Goal: Information Seeking & Learning: Check status

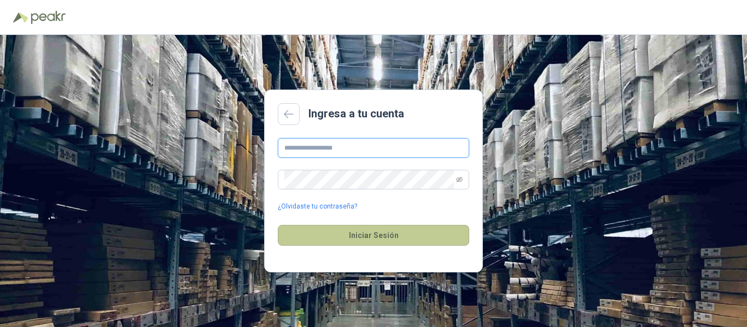
type input "*******"
click at [382, 239] on button "Iniciar Sesión" at bounding box center [373, 235] width 191 height 21
click at [398, 231] on button "Iniciar Sesión" at bounding box center [373, 235] width 191 height 21
click at [384, 242] on button "Iniciar Sesión" at bounding box center [373, 235] width 191 height 21
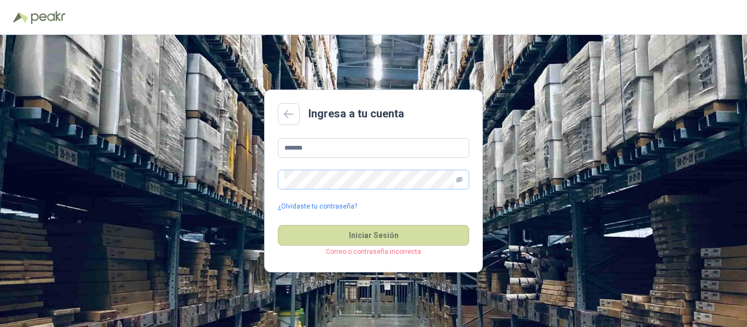
click at [457, 181] on icon "eye-invisible" at bounding box center [459, 179] width 7 height 5
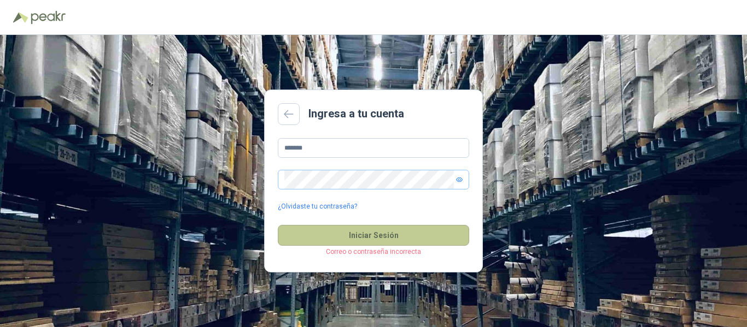
click at [403, 236] on button "Iniciar Sesión" at bounding box center [373, 235] width 191 height 21
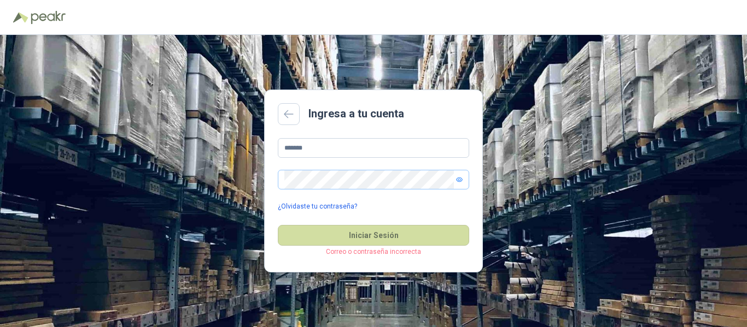
click at [319, 206] on link "¿Olvidaste tu contraseña?" at bounding box center [317, 207] width 79 height 10
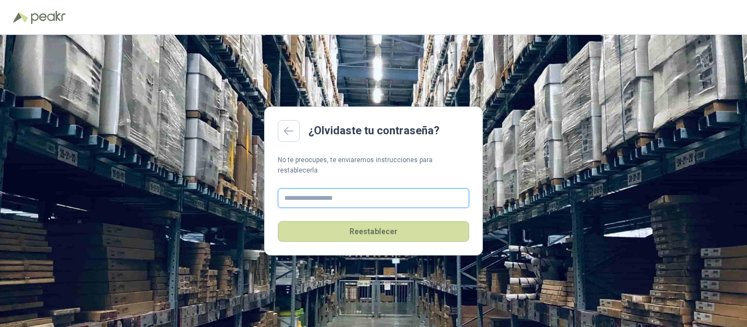
click at [324, 194] on input "text" at bounding box center [373, 199] width 191 height 20
click at [324, 194] on input "*******" at bounding box center [373, 199] width 191 height 20
type input "*"
click at [538, 173] on div "¿Olvidaste tu contraseña? No te preocupes, te enviaremos instrucciones para res…" at bounding box center [373, 181] width 747 height 292
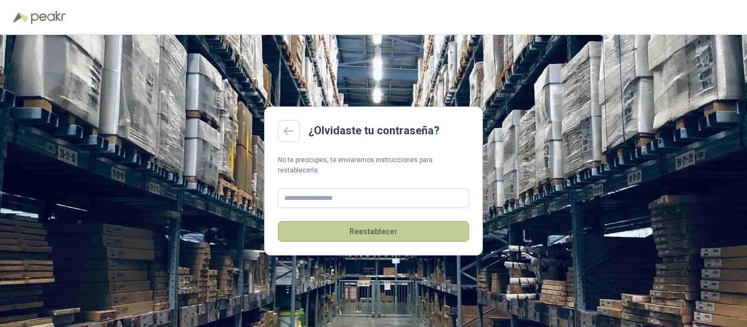
click at [395, 226] on button "Reestablecer" at bounding box center [373, 231] width 191 height 21
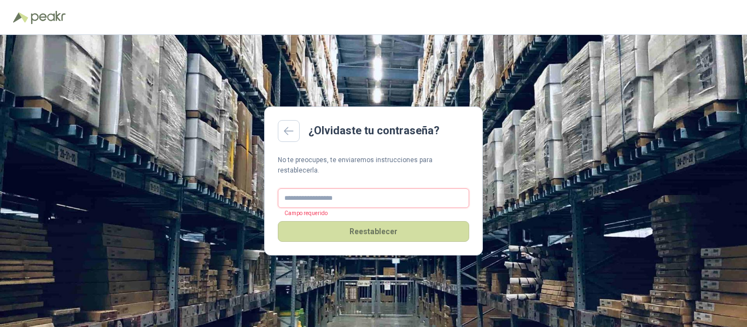
click at [334, 191] on input "text" at bounding box center [373, 199] width 191 height 20
type input "**********"
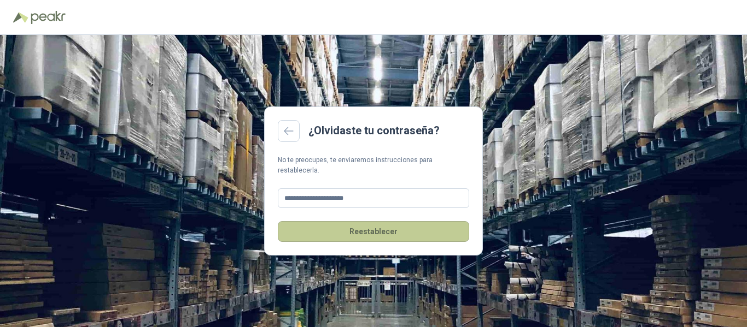
click at [368, 230] on button "Reestablecer" at bounding box center [373, 231] width 191 height 21
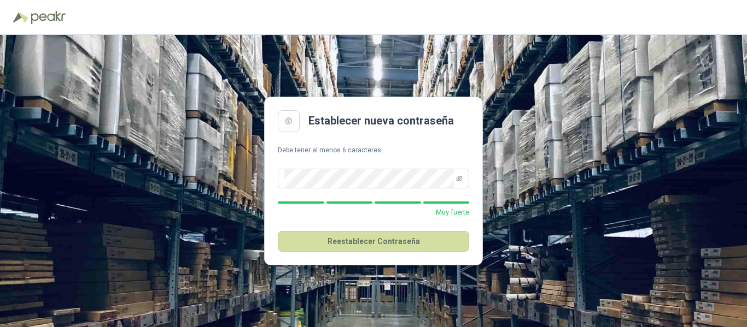
click at [454, 143] on main "Establecer nueva contraseña Debe tener al menos 6 caracteres. Muy fuerte Reesta…" at bounding box center [373, 181] width 219 height 169
click at [390, 241] on button "Reestablecer Contraseña" at bounding box center [373, 241] width 191 height 21
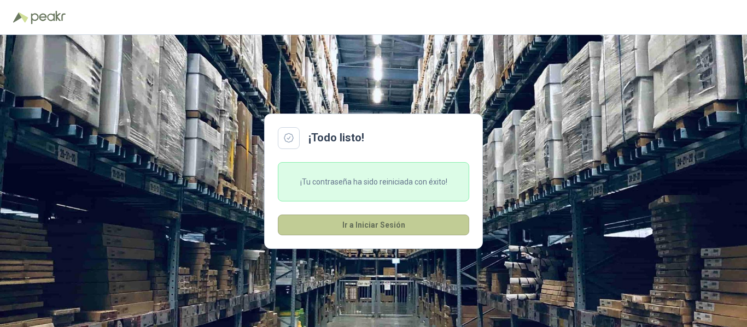
click at [376, 221] on button "Ir a Iniciar Sesión" at bounding box center [373, 225] width 191 height 21
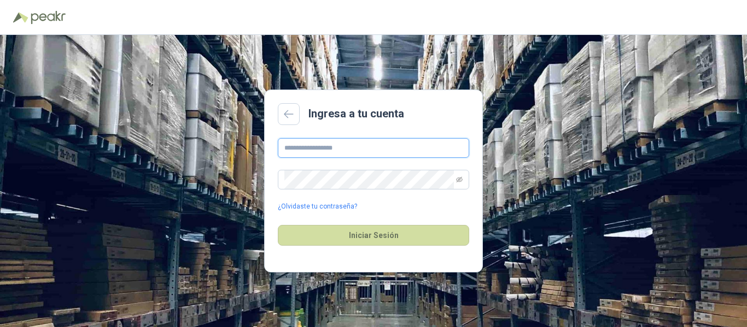
type input "**********"
click at [367, 142] on input "**********" at bounding box center [373, 148] width 191 height 20
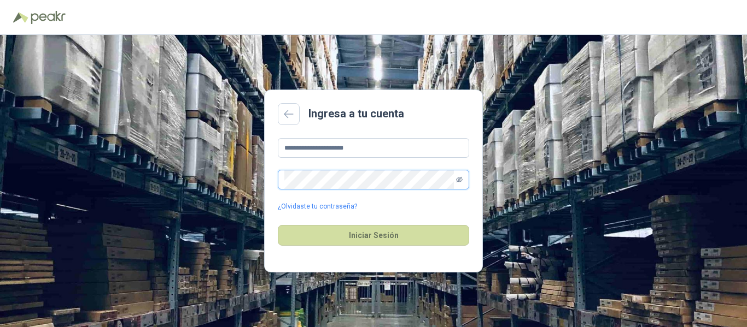
click at [462, 179] on icon "eye-invisible" at bounding box center [459, 179] width 7 height 5
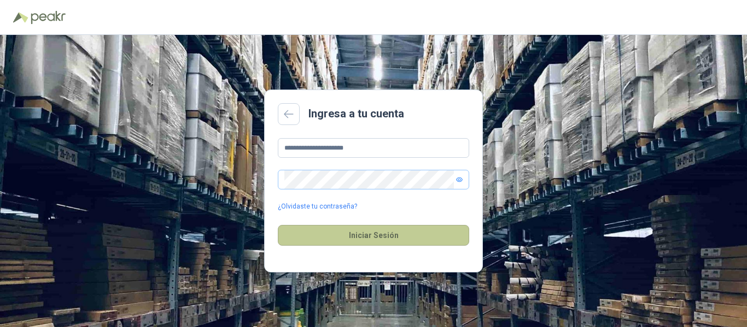
click at [326, 226] on button "Iniciar Sesión" at bounding box center [373, 235] width 191 height 21
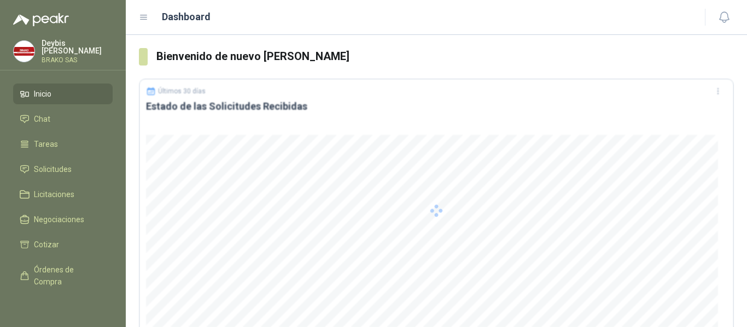
click at [337, 237] on div at bounding box center [436, 211] width 595 height 265
click at [60, 119] on li "Chat 1" at bounding box center [63, 119] width 86 height 12
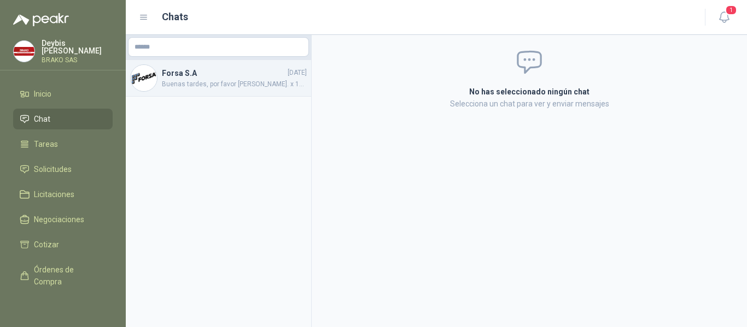
click at [229, 84] on span "Buenas tardes, por favor [PERSON_NAME]. x 10 unidades muchas gracias" at bounding box center [234, 84] width 145 height 10
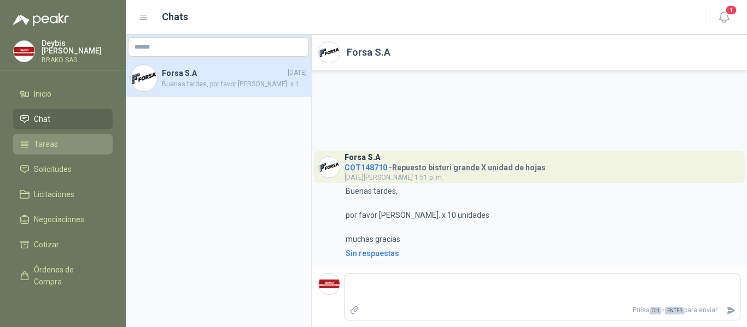
click at [69, 148] on link "Tareas" at bounding box center [62, 144] width 99 height 21
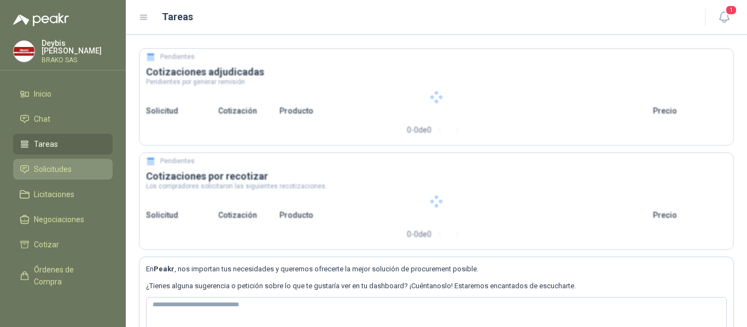
click at [79, 163] on li "Solicitudes" at bounding box center [63, 169] width 86 height 12
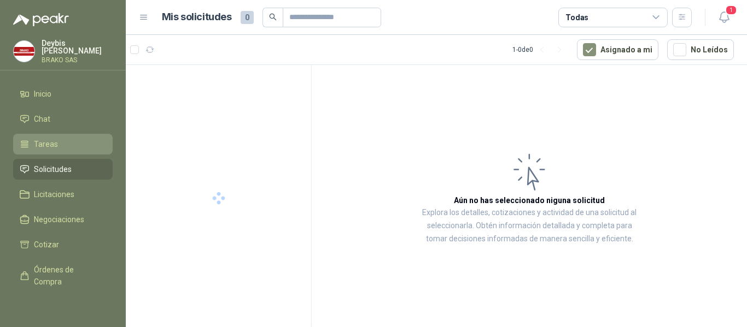
click at [63, 145] on li "Tareas" at bounding box center [63, 144] width 86 height 12
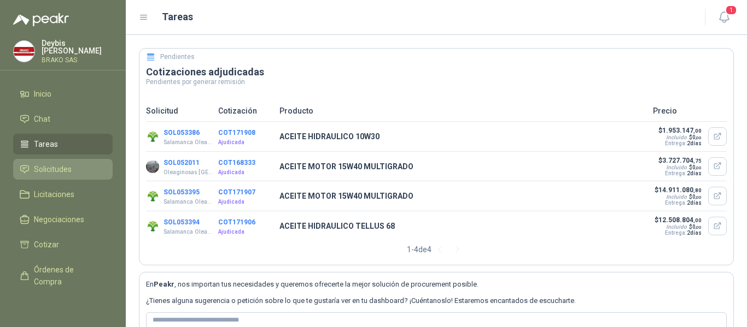
click at [74, 170] on li "Solicitudes" at bounding box center [63, 169] width 86 height 12
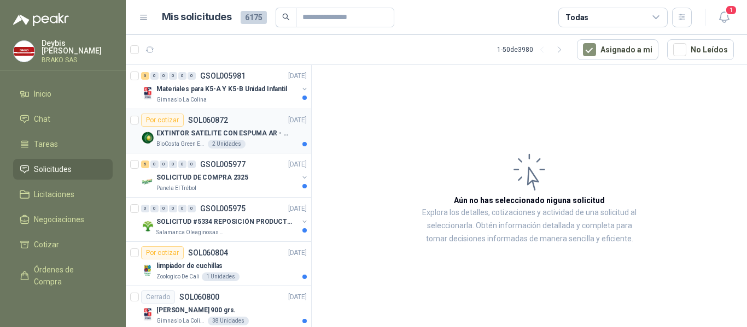
click at [181, 146] on p "BioCosta Green Energy S.A.S" at bounding box center [180, 144] width 49 height 9
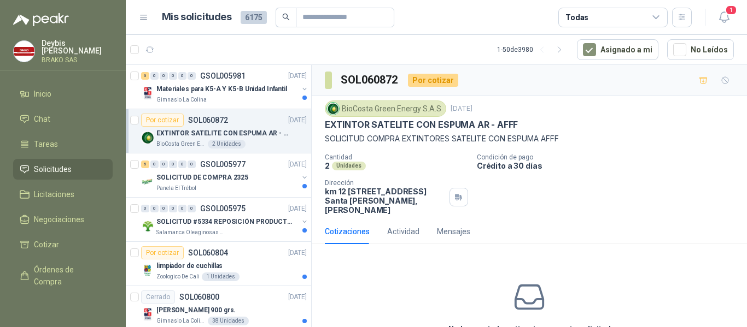
drag, startPoint x: 425, startPoint y: 199, endPoint x: 377, endPoint y: 203, distance: 47.7
click at [377, 203] on p "km 12 [STREET_ADDRESS][PERSON_NAME]" at bounding box center [385, 201] width 120 height 28
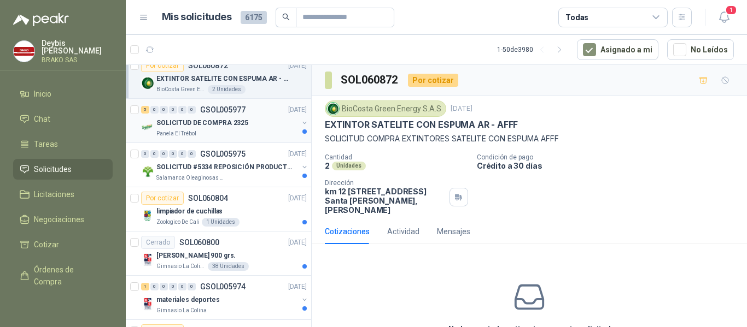
click at [249, 129] on div "SOLICITUD DE COMPRA 2325" at bounding box center [227, 122] width 142 height 13
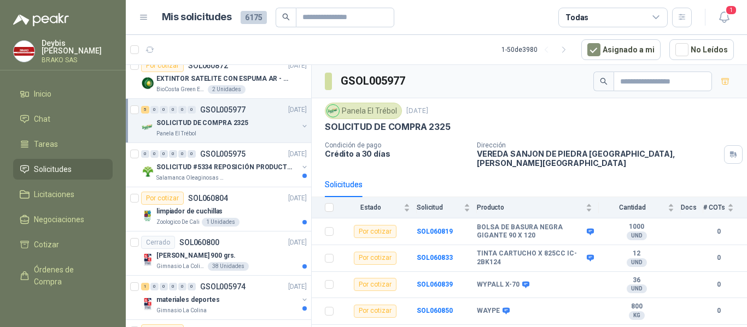
scroll to position [13, 0]
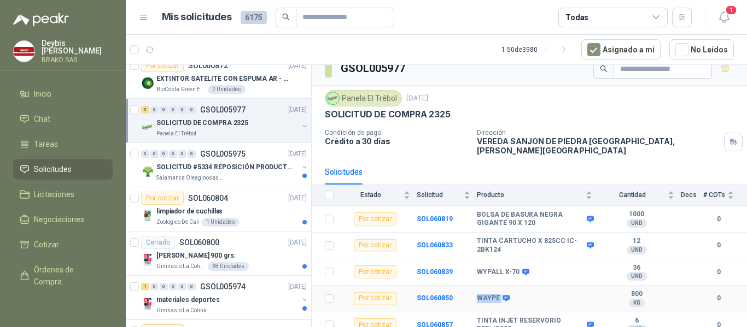
drag, startPoint x: 475, startPoint y: 293, endPoint x: 499, endPoint y: 290, distance: 24.4
click at [499, 290] on tr "Por cotizar SOL060850 WAYPE 800 KG  0" at bounding box center [529, 299] width 435 height 27
drag, startPoint x: 468, startPoint y: 271, endPoint x: 527, endPoint y: 268, distance: 59.1
click at [527, 268] on tr "Por cotizar SOL060839 WYPALL X-70 36 UND  0" at bounding box center [529, 273] width 435 height 27
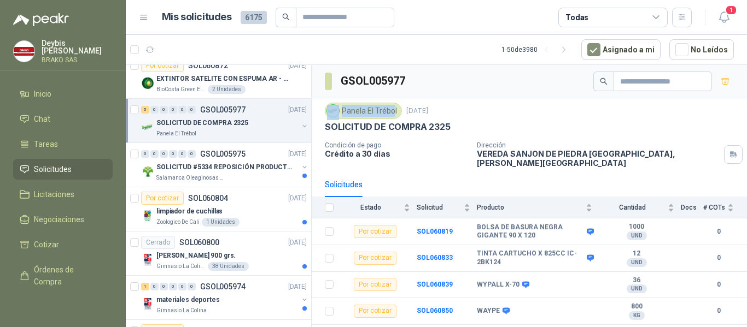
drag, startPoint x: 393, startPoint y: 109, endPoint x: 337, endPoint y: 107, distance: 55.8
click at [337, 107] on div "Panela El Trébol" at bounding box center [363, 111] width 77 height 16
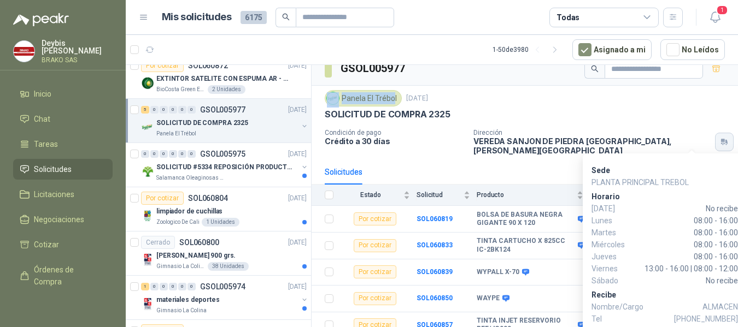
click at [720, 138] on icon "button" at bounding box center [724, 142] width 9 height 9
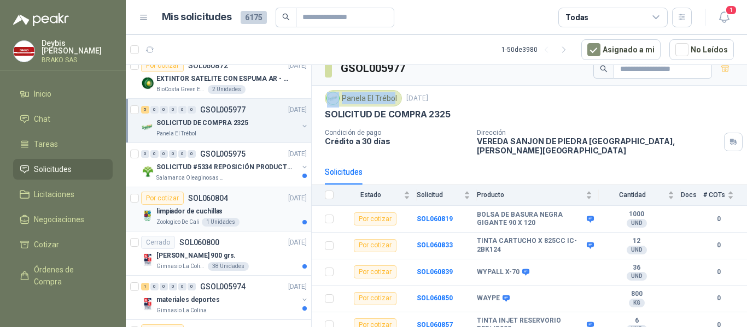
click at [247, 209] on div "limpiador de cuchillas" at bounding box center [231, 211] width 150 height 13
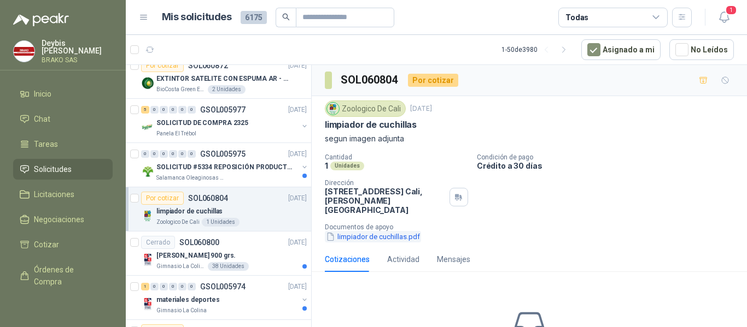
click at [374, 231] on button "limpiador de cuchillas.pdf" at bounding box center [373, 236] width 96 height 11
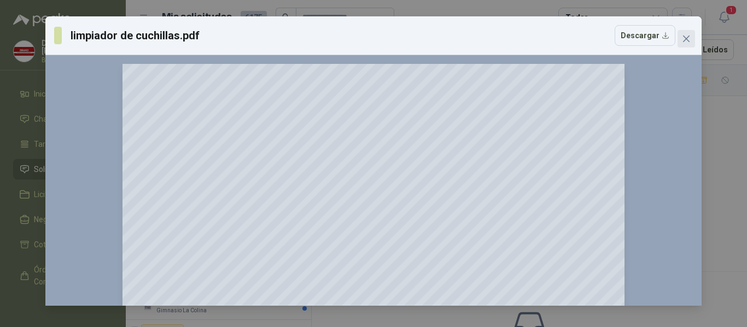
click at [683, 43] on icon "close" at bounding box center [686, 38] width 9 height 9
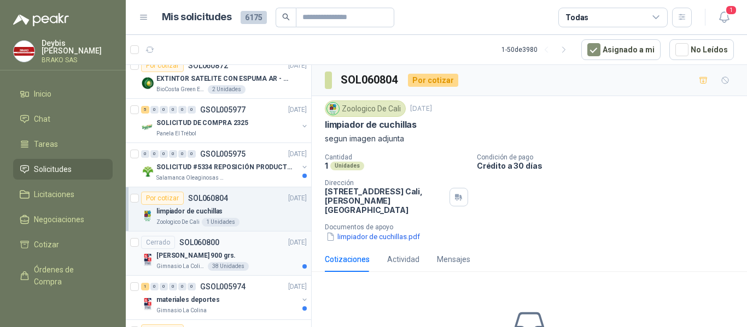
click at [255, 249] on div "Cerrado SOL060800 [DATE]" at bounding box center [224, 242] width 166 height 13
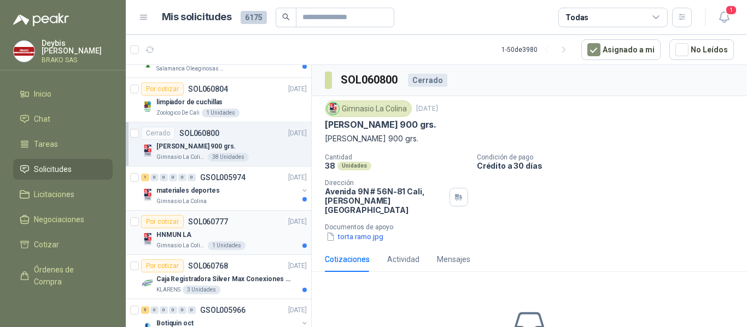
scroll to position [273, 0]
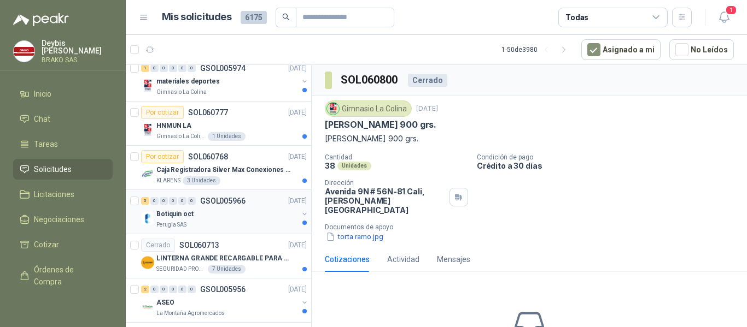
click at [236, 227] on div "Perugia SAS" at bounding box center [227, 225] width 142 height 9
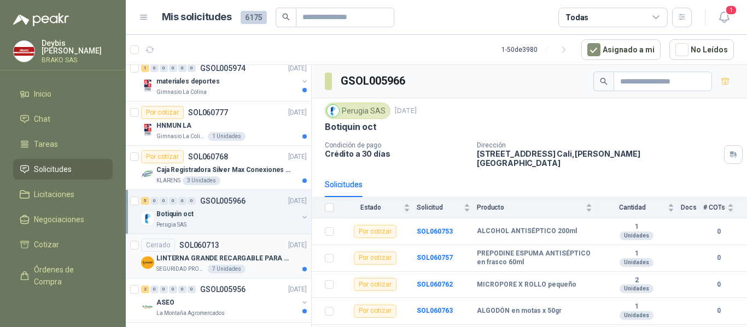
click at [269, 267] on div "SEGURIDAD PROVISER LTDA 7 Unidades" at bounding box center [231, 269] width 150 height 9
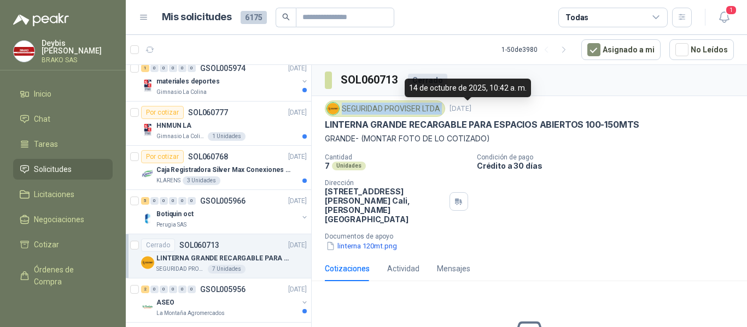
drag, startPoint x: 342, startPoint y: 109, endPoint x: 448, endPoint y: 109, distance: 106.6
click at [448, 109] on div "SEGURIDAD PROVISER LTDA [DATE]" at bounding box center [529, 109] width 409 height 16
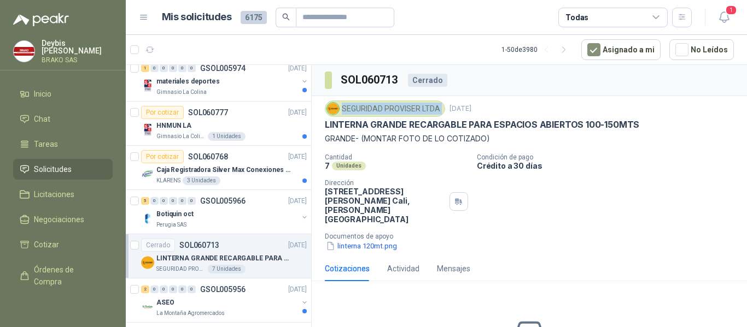
scroll to position [383, 0]
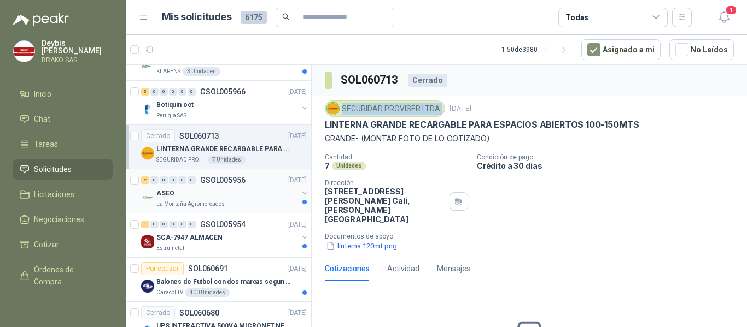
click at [243, 196] on div "ASEO" at bounding box center [227, 193] width 142 height 13
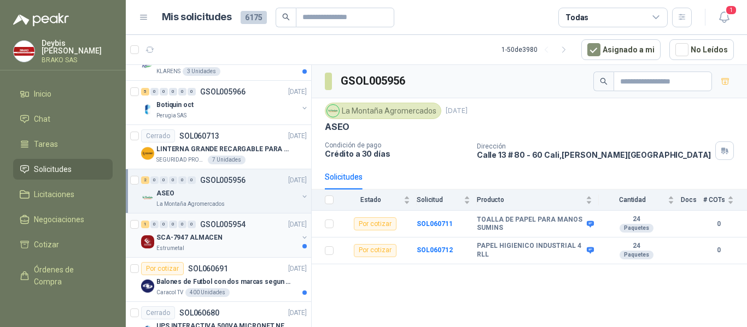
click at [225, 244] on div "Estrumetal" at bounding box center [227, 248] width 142 height 9
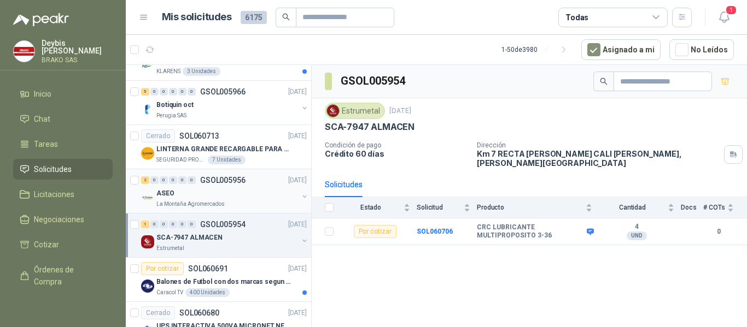
click at [251, 201] on div "La Montaña Agromercados" at bounding box center [227, 204] width 142 height 9
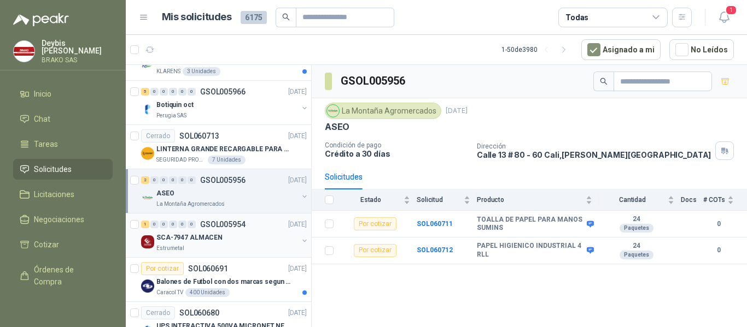
click at [248, 231] on div "1 0 0 0 0 0 GSOL005954 [DATE]" at bounding box center [225, 224] width 168 height 13
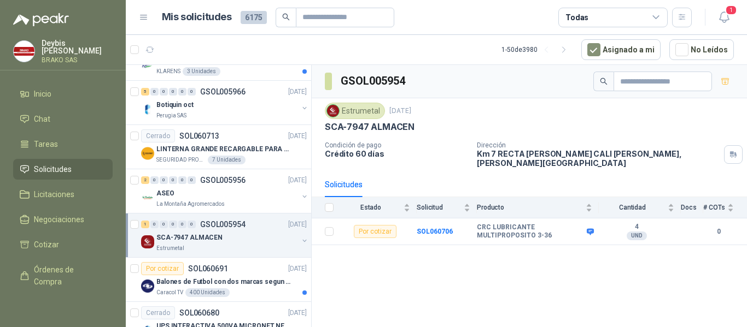
scroll to position [492, 0]
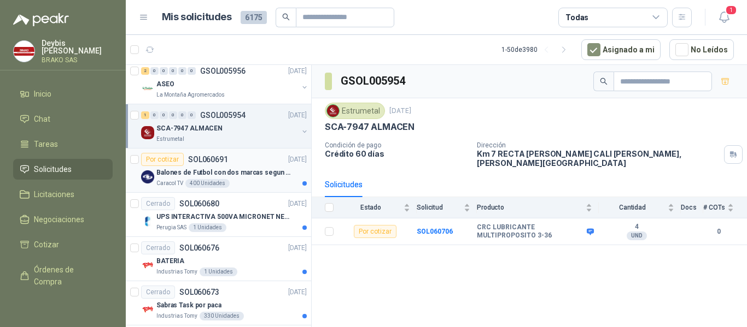
click at [261, 181] on div "Caracol TV 400 Unidades" at bounding box center [231, 183] width 150 height 9
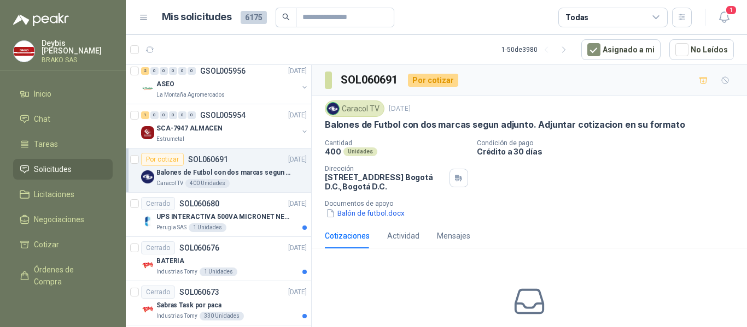
scroll to position [55, 0]
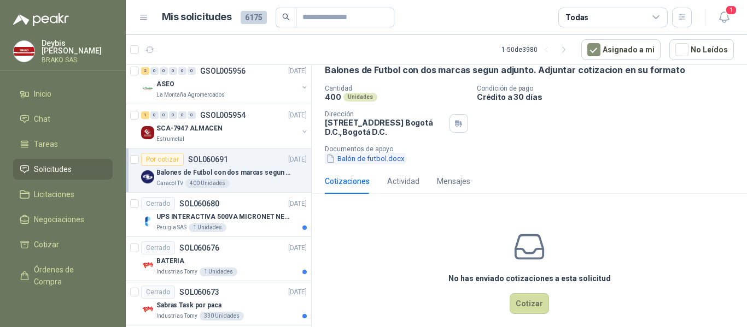
click at [361, 158] on button "Balón de futbol.docx" at bounding box center [365, 158] width 81 height 11
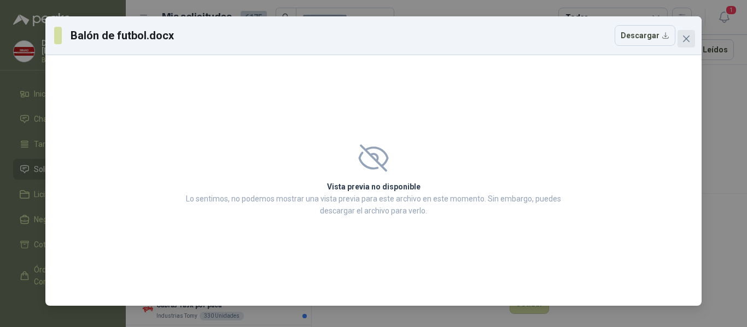
click at [684, 33] on button "Close" at bounding box center [685, 38] width 17 height 17
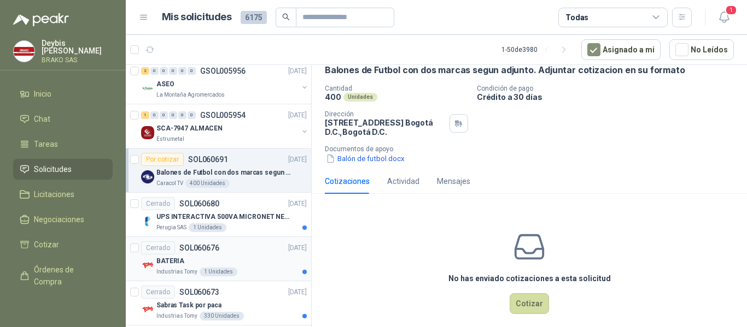
click at [243, 256] on div "BATERIA" at bounding box center [231, 261] width 150 height 13
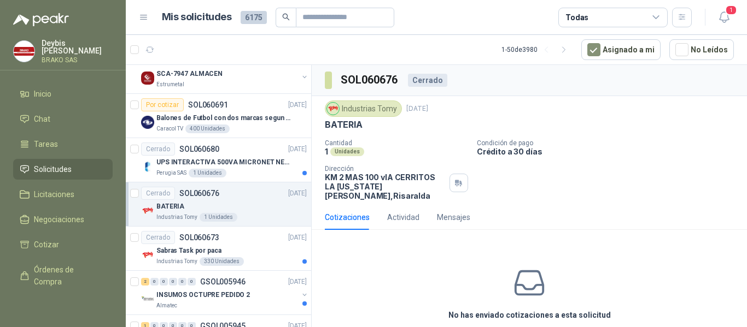
scroll to position [601, 0]
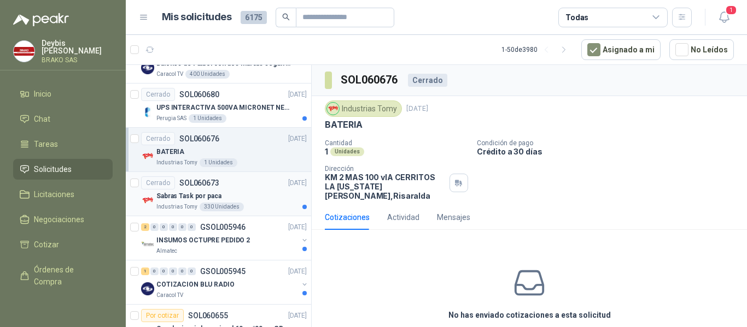
click at [266, 199] on div "Sabras Task por paca" at bounding box center [231, 196] width 150 height 13
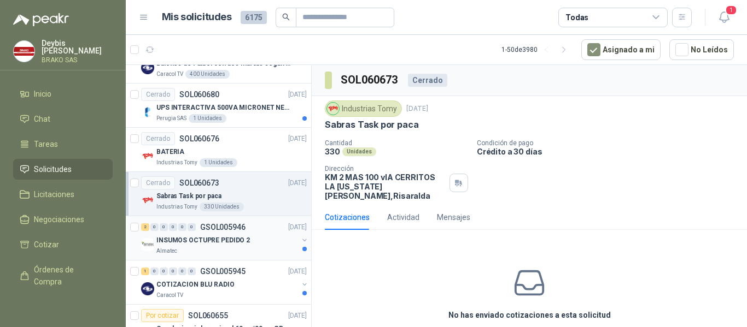
click at [253, 245] on div "INSUMOS OCTUPRE PEDIDO 2" at bounding box center [227, 240] width 142 height 13
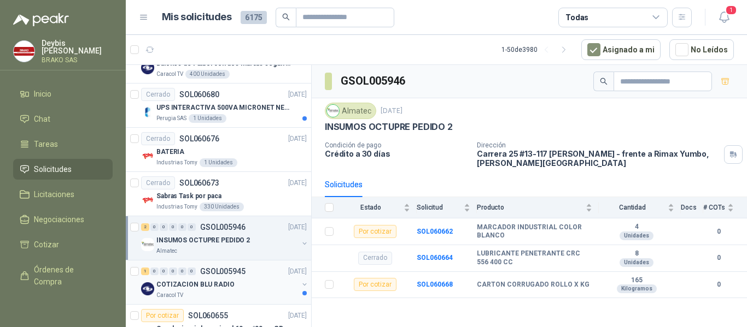
click at [256, 287] on div "COTIZACION BLU RADIO" at bounding box center [227, 284] width 142 height 13
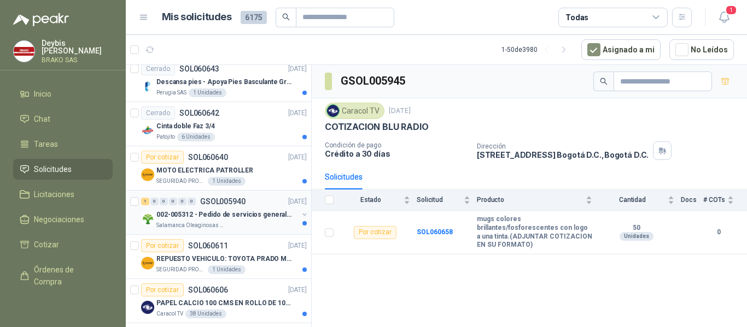
scroll to position [1257, 0]
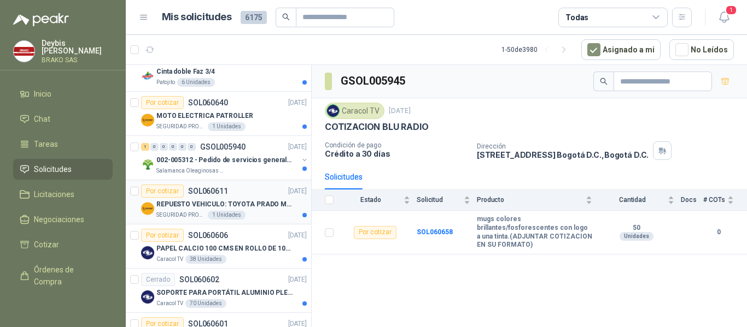
click at [262, 213] on div "SEGURIDAD PROVISER LTDA 1 Unidades" at bounding box center [231, 215] width 150 height 9
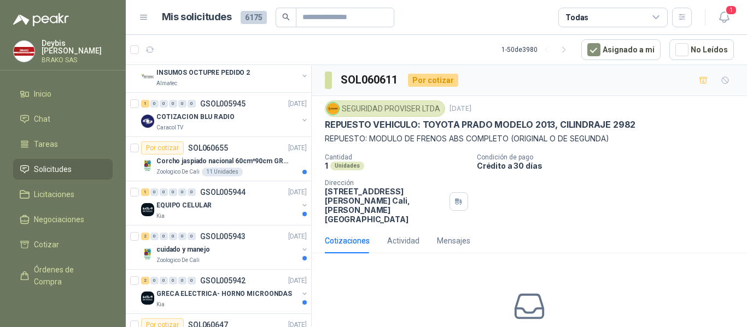
scroll to position [496, 0]
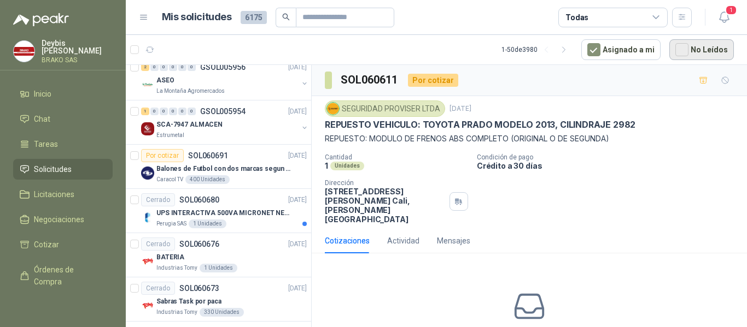
click at [691, 48] on button "No Leídos" at bounding box center [701, 49] width 64 height 21
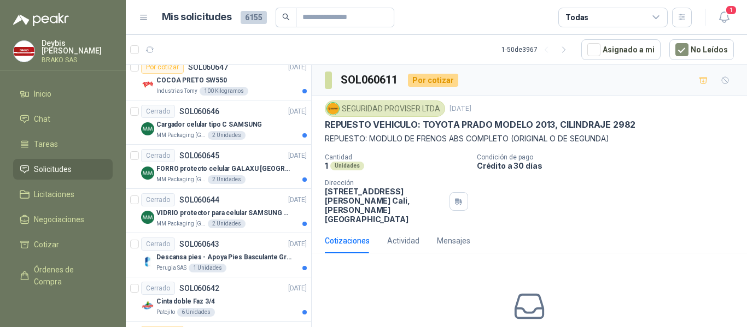
click at [650, 22] on div "Todas" at bounding box center [612, 18] width 109 height 20
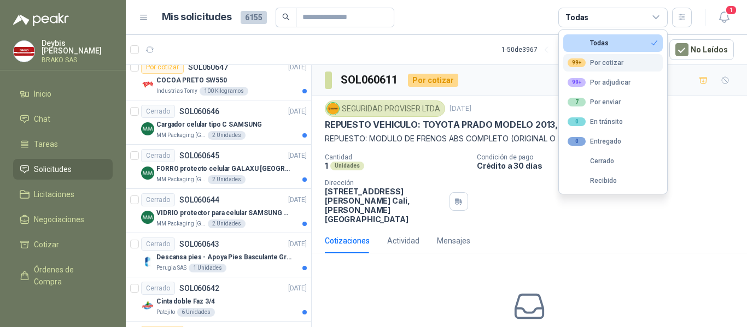
click at [612, 69] on button "99+ Por cotizar" at bounding box center [612, 62] width 99 height 17
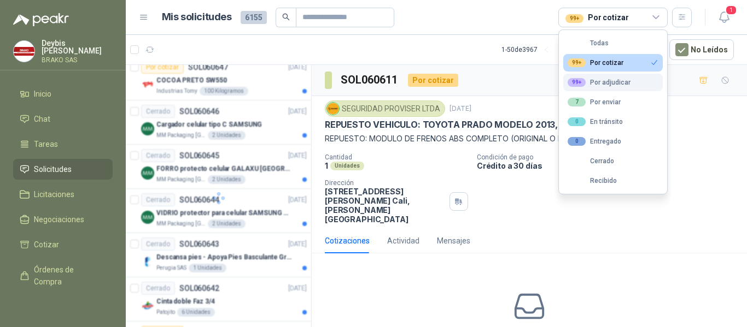
click at [613, 79] on div "99+ Por adjudicar" at bounding box center [598, 82] width 63 height 9
click at [706, 142] on p "REPUESTO: MODULO DE FRENOS ABS COMPLETO (ORIGINAL O DE SEGUNDA)" at bounding box center [529, 139] width 409 height 12
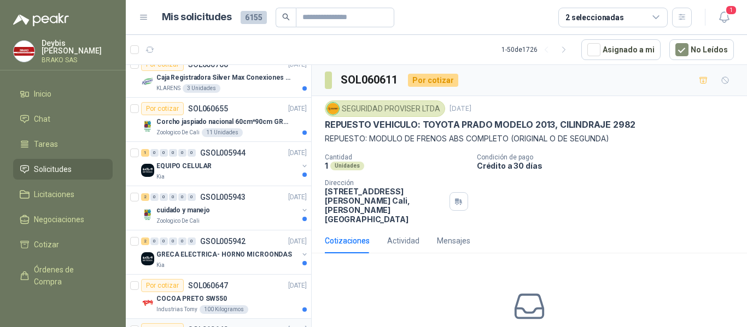
scroll to position [0, 0]
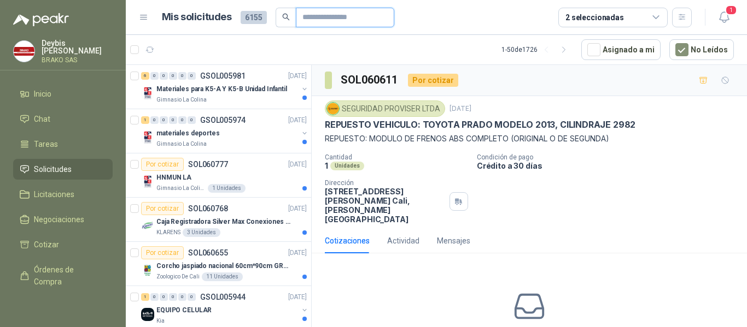
click at [337, 21] on input "text" at bounding box center [340, 17] width 77 height 19
type input "******"
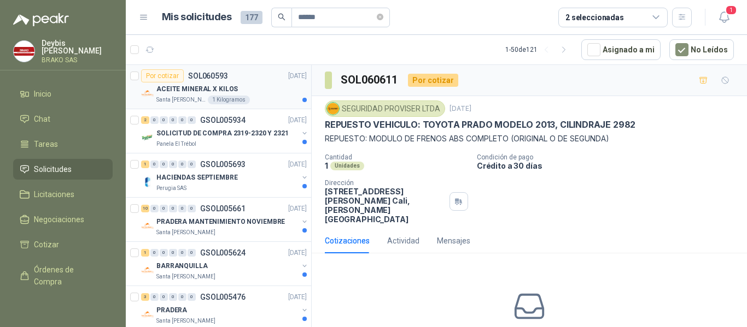
click at [248, 92] on div "ACEITE MINERAL X KILOS" at bounding box center [231, 89] width 150 height 13
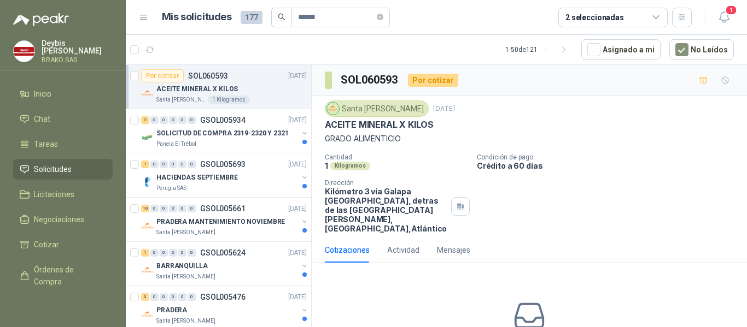
click at [343, 107] on div "Santa [PERSON_NAME]" at bounding box center [377, 109] width 104 height 16
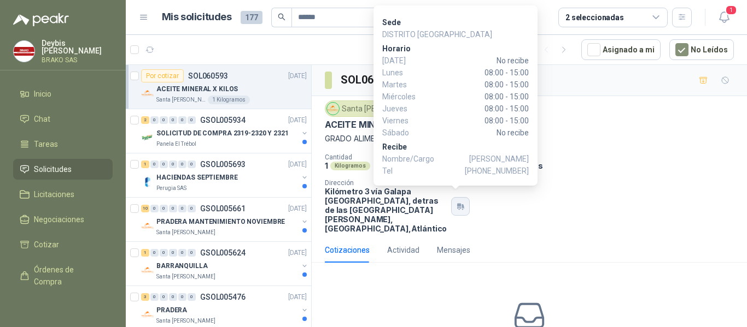
click at [455, 208] on button "button" at bounding box center [460, 206] width 19 height 19
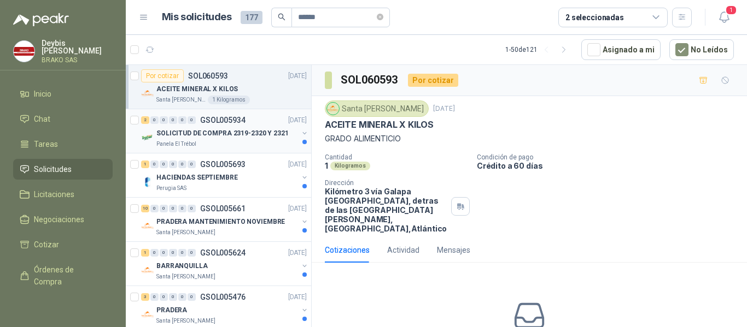
click at [250, 142] on div "Panela El Trébol" at bounding box center [227, 144] width 142 height 9
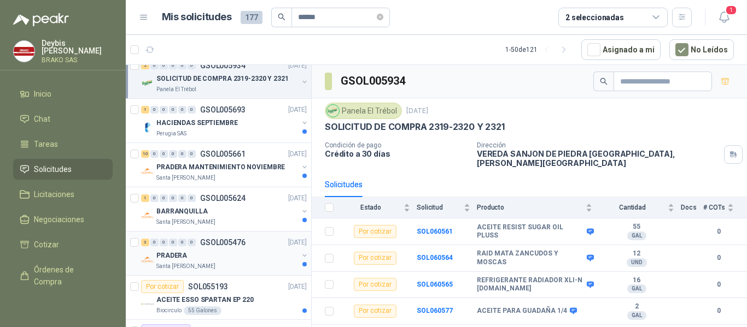
scroll to position [109, 0]
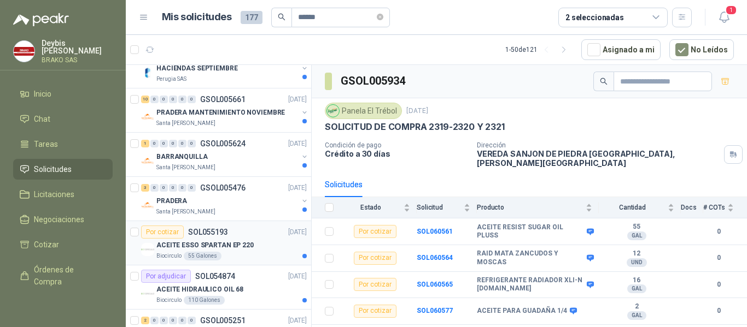
click at [257, 254] on div "Biocirculo 55 Galones" at bounding box center [231, 256] width 150 height 9
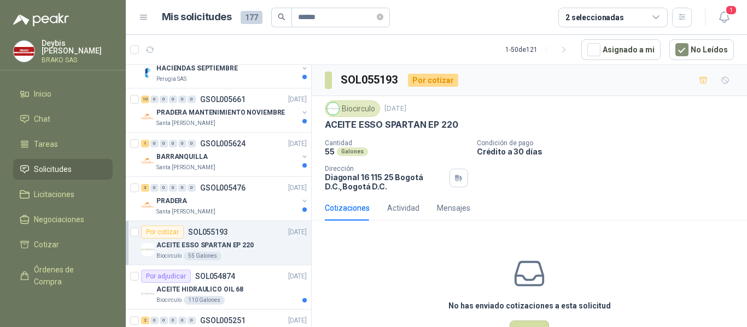
scroll to position [38, 0]
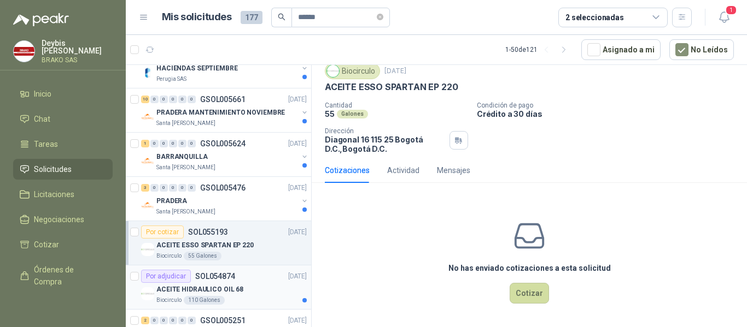
click at [267, 297] on div "Biocirculo 110 Galones" at bounding box center [231, 300] width 150 height 9
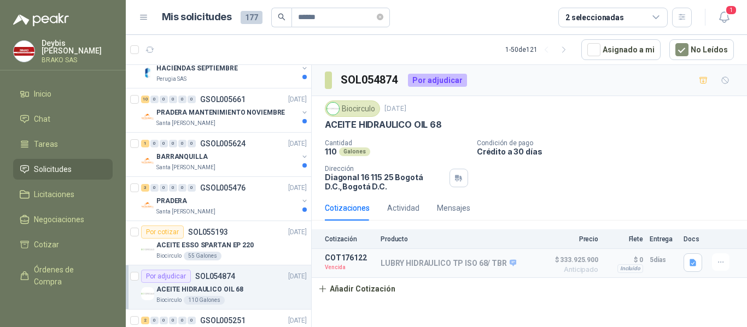
scroll to position [219, 0]
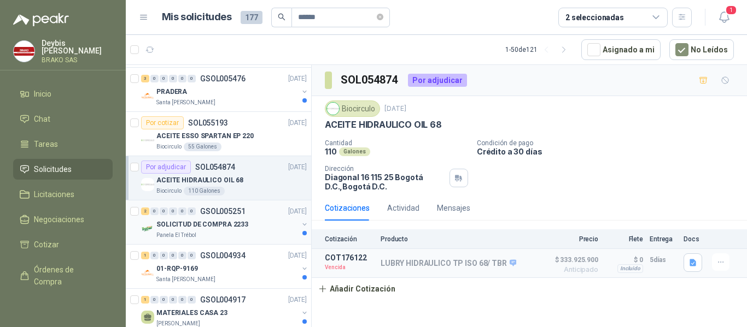
click at [261, 233] on div "Panela El Trébol" at bounding box center [227, 235] width 142 height 9
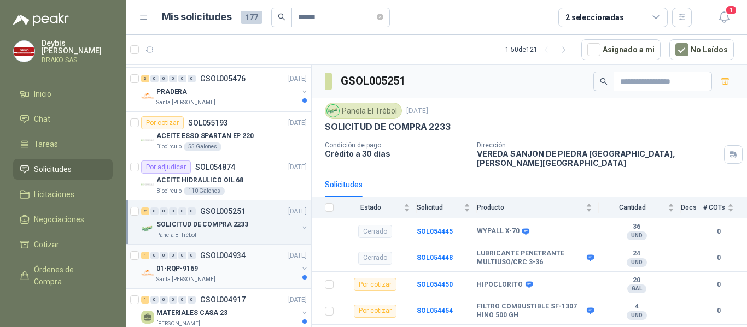
click at [261, 281] on div "Santa [PERSON_NAME]" at bounding box center [227, 279] width 142 height 9
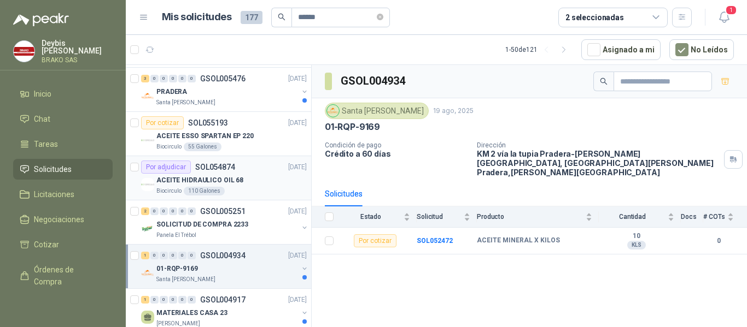
click at [245, 191] on div "Biocirculo 110 Galones" at bounding box center [231, 191] width 150 height 9
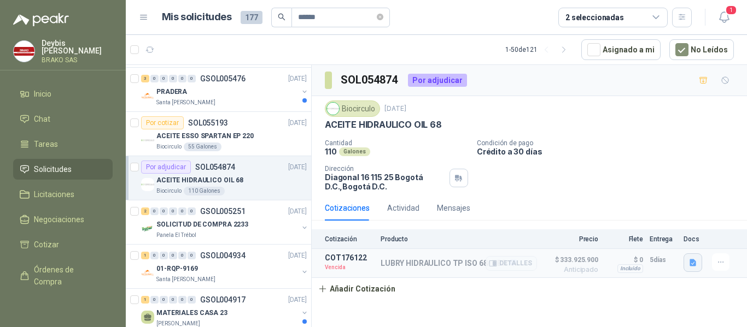
click at [687, 263] on button "button" at bounding box center [692, 263] width 19 height 19
click at [633, 239] on button "FT [PERSON_NAME] TP 68.pdf" at bounding box center [639, 238] width 110 height 11
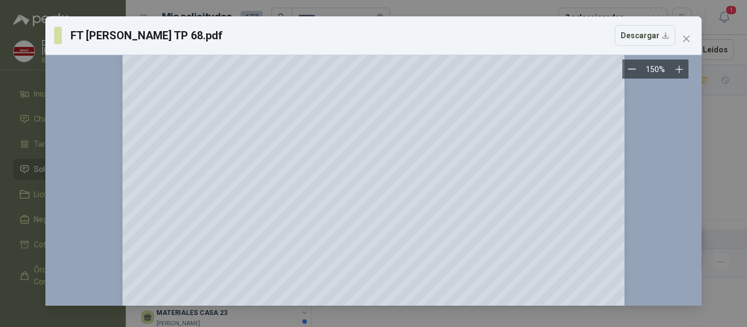
scroll to position [1074, 0]
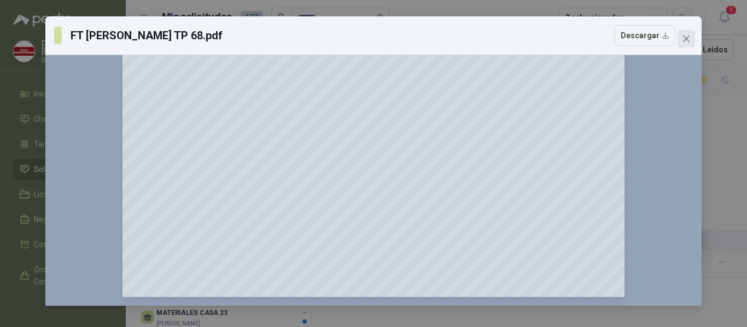
click at [682, 39] on icon "close" at bounding box center [686, 38] width 9 height 9
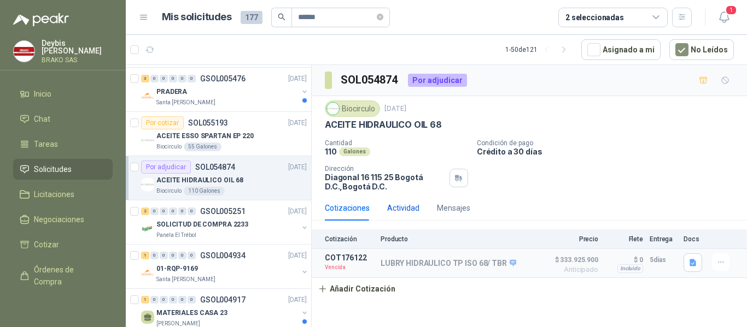
click at [411, 205] on div "Actividad" at bounding box center [403, 208] width 32 height 12
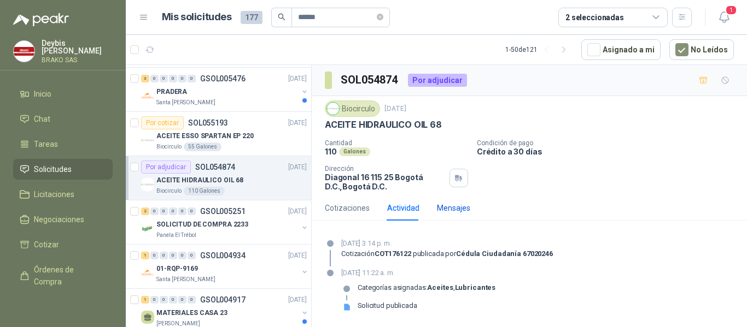
click at [453, 204] on div "Mensajes" at bounding box center [453, 208] width 33 height 12
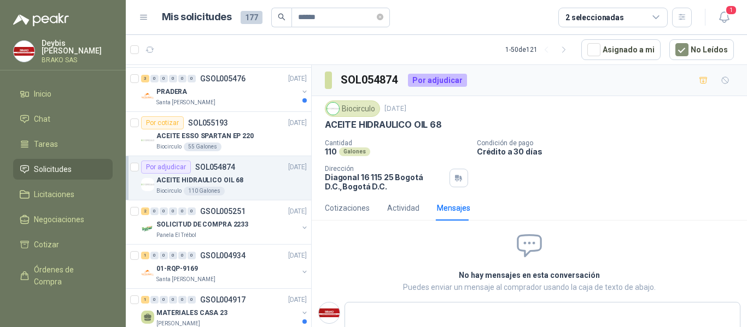
scroll to position [25, 0]
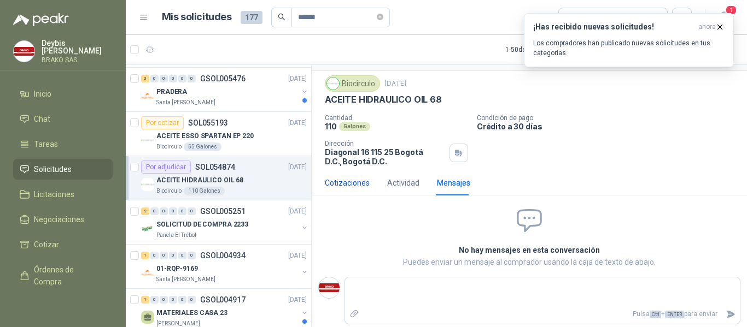
click at [338, 186] on div "Cotizaciones" at bounding box center [347, 183] width 45 height 12
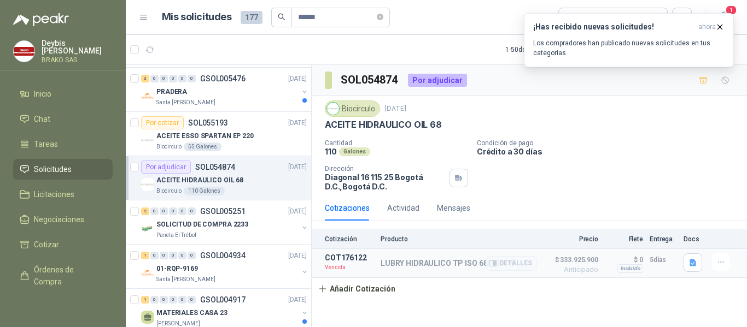
click at [437, 265] on p "LUBRY HIDRAULICO TP ISO 68/ TBR" at bounding box center [448, 264] width 136 height 10
click at [489, 257] on button "Detalles" at bounding box center [510, 263] width 51 height 15
click at [492, 266] on icon "button" at bounding box center [493, 264] width 8 height 8
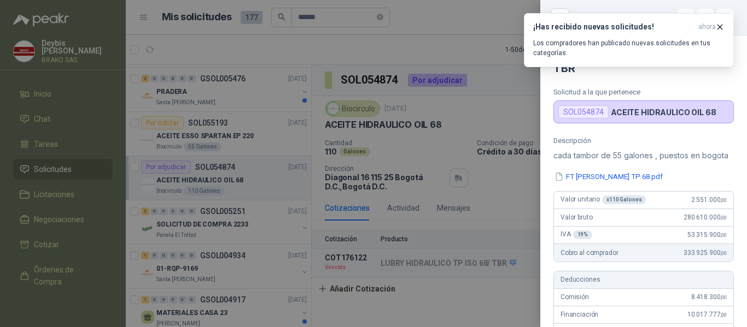
scroll to position [402, 0]
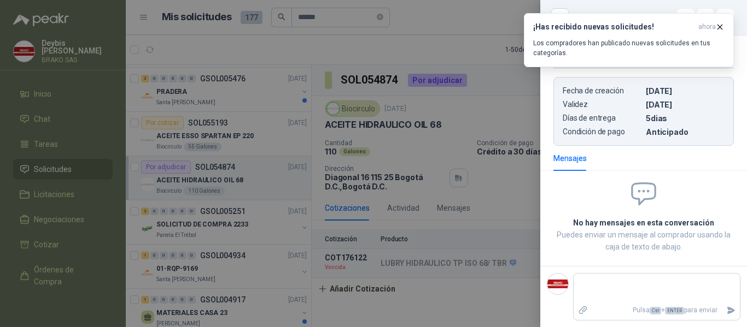
click at [516, 203] on div at bounding box center [373, 163] width 747 height 327
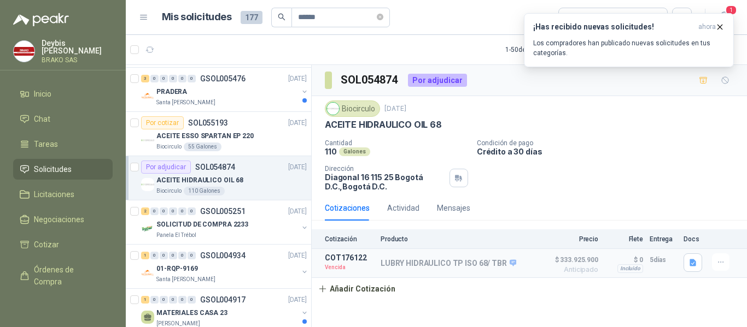
click at [347, 108] on div "Biocirculo" at bounding box center [352, 109] width 55 height 16
click at [362, 111] on div "Biocirculo" at bounding box center [352, 109] width 55 height 16
click at [462, 178] on icon "button" at bounding box center [458, 178] width 9 height 9
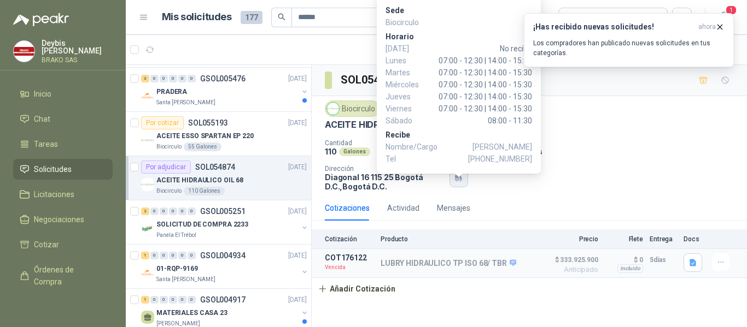
click at [455, 185] on button "button" at bounding box center [458, 178] width 19 height 19
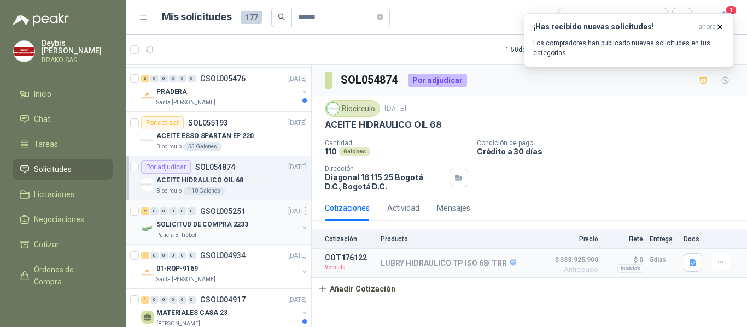
scroll to position [273, 0]
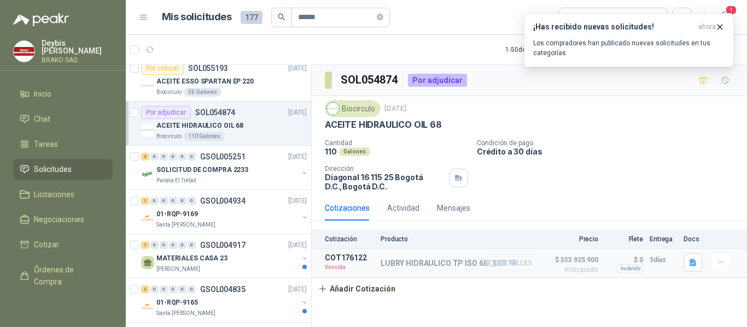
click at [523, 264] on button "Detalles" at bounding box center [510, 263] width 51 height 15
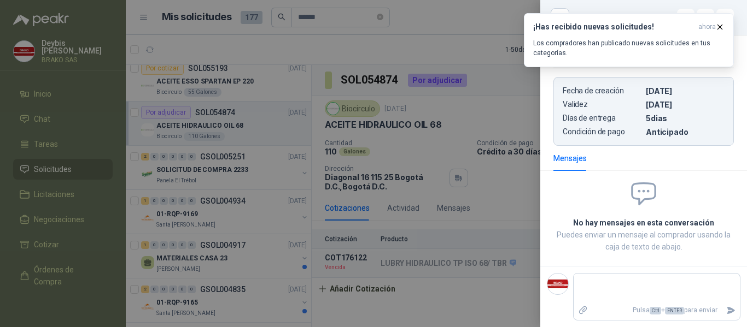
click at [481, 297] on div at bounding box center [373, 163] width 747 height 327
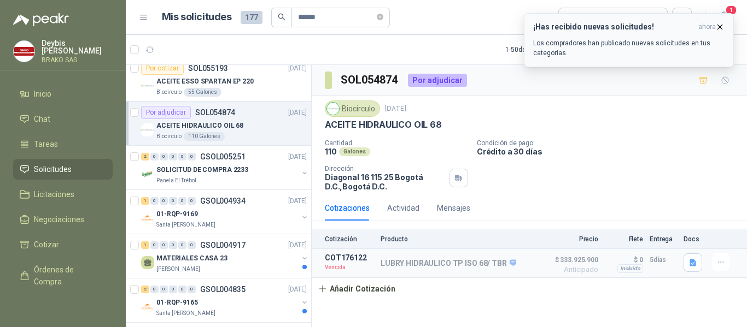
click at [722, 23] on icon "button" at bounding box center [719, 26] width 9 height 9
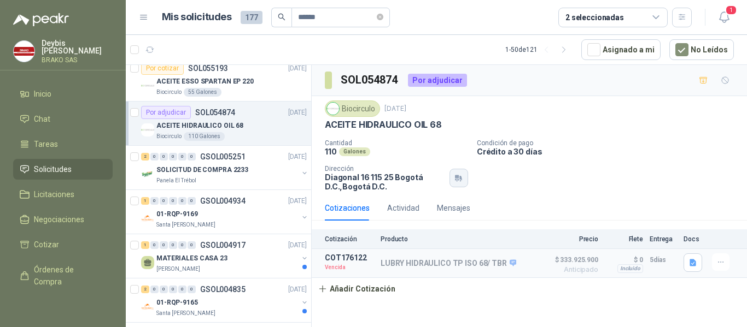
click at [0, 0] on div "Sede Biocirculo [PERSON_NAME][DATE] No recibe [DATE] 07:00 - 12:30 | 14:00 - 15…" at bounding box center [0, 0] width 0 height 0
click at [260, 178] on div "Panela El Trébol" at bounding box center [227, 181] width 142 height 9
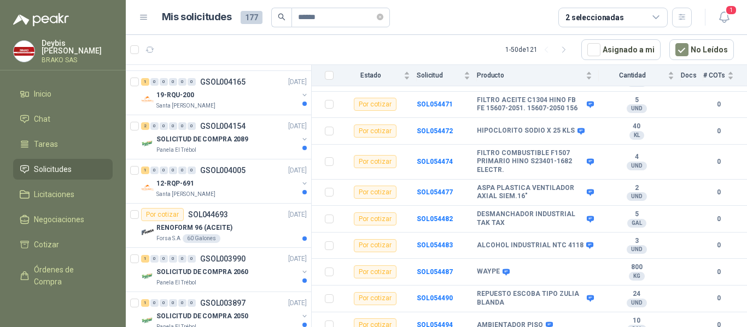
scroll to position [1421, 0]
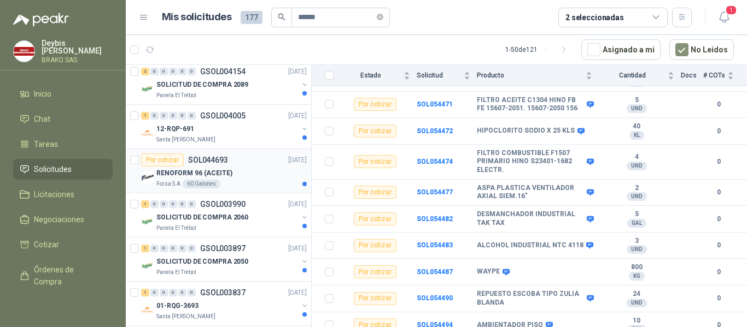
click at [246, 176] on div "RENOFORM 96 (ACEITE)" at bounding box center [231, 173] width 150 height 13
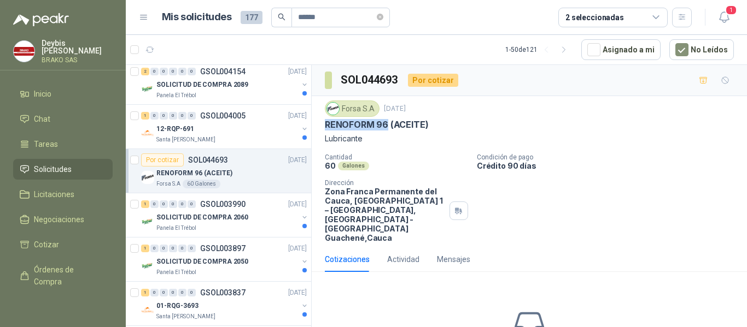
drag, startPoint x: 327, startPoint y: 125, endPoint x: 388, endPoint y: 128, distance: 60.8
click at [388, 128] on p "RENOFORM 96 (ACEITE)" at bounding box center [376, 124] width 103 height 11
copy p "RENOFORM 96"
click at [78, 215] on span "Negociaciones" at bounding box center [59, 220] width 50 height 12
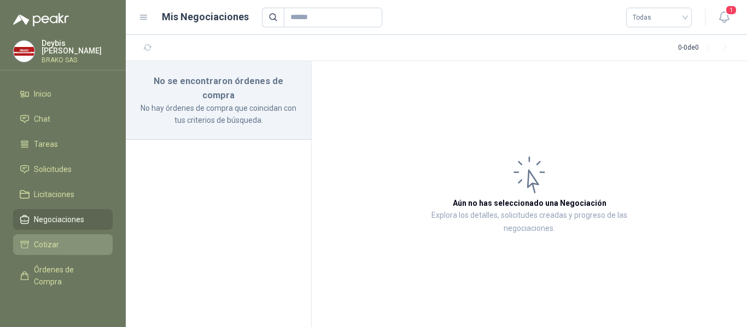
click at [66, 242] on li "Cotizar" at bounding box center [63, 245] width 86 height 12
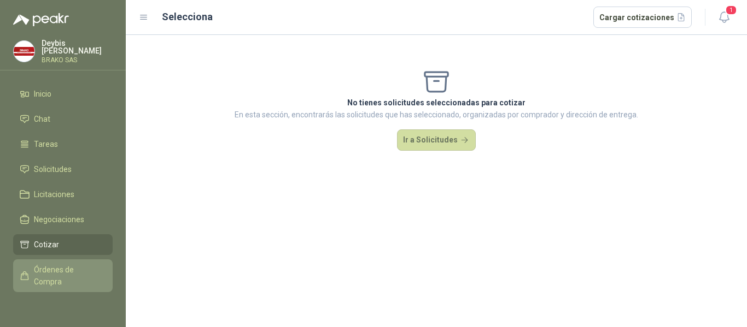
click at [74, 270] on span "Órdenes de Compra" at bounding box center [68, 276] width 68 height 24
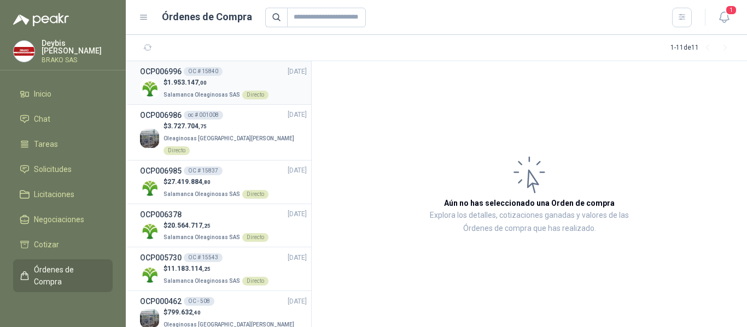
click at [262, 78] on div "$ 1.953.147 ,00 Salamanca Oleaginosas SAS Directo" at bounding box center [223, 89] width 167 height 22
